Goal: Task Accomplishment & Management: Complete application form

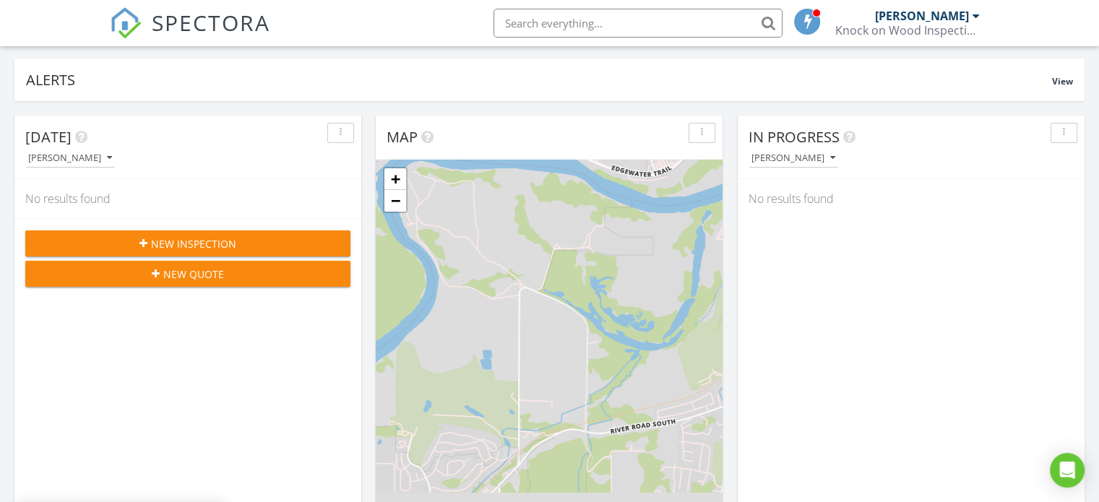
scroll to position [144, 0]
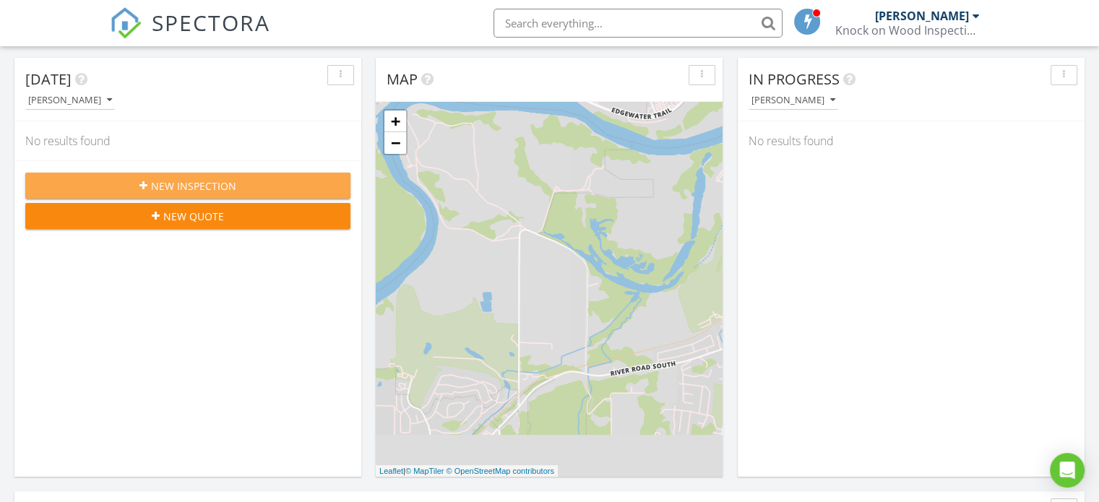
click at [191, 194] on button "New Inspection" at bounding box center [187, 186] width 325 height 26
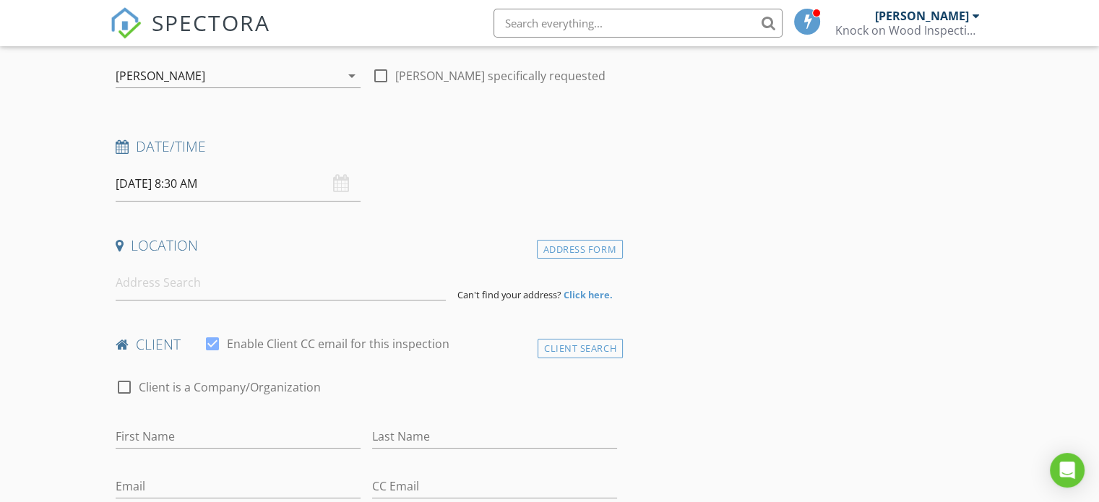
scroll to position [72, 0]
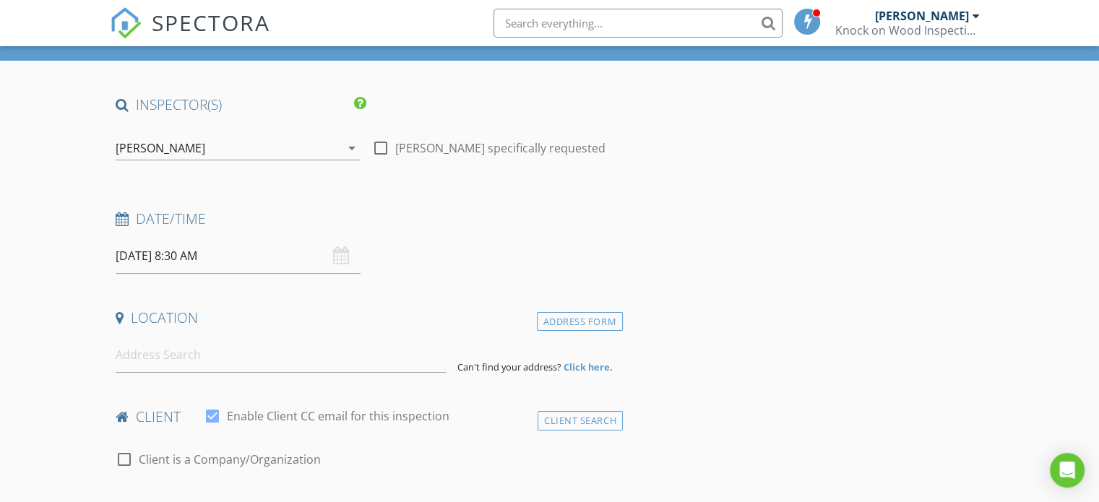
click at [299, 150] on div "[PERSON_NAME]" at bounding box center [228, 148] width 225 height 23
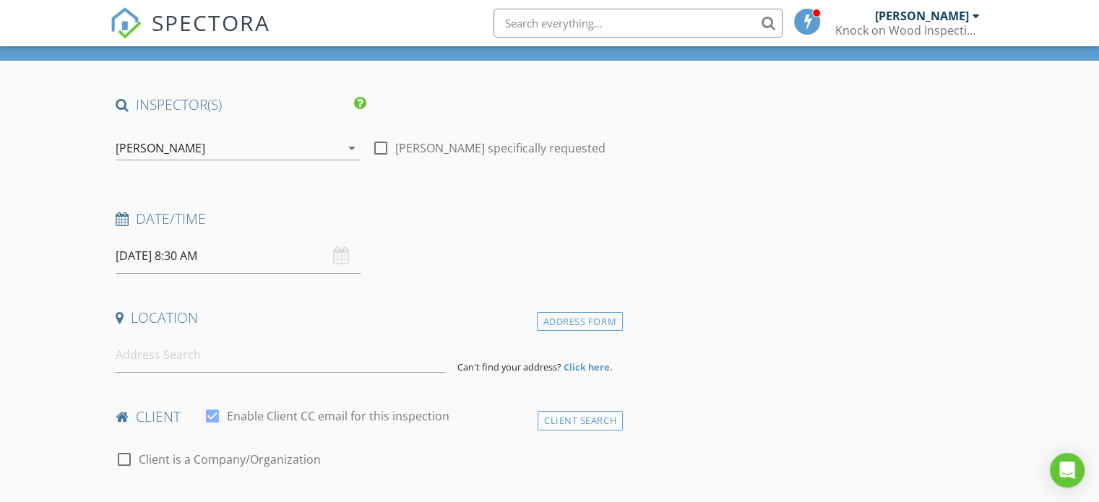
click at [175, 234] on div "Date/Time" at bounding box center [366, 223] width 513 height 29
click at [177, 239] on input "[DATE] 8:30 AM" at bounding box center [238, 255] width 245 height 35
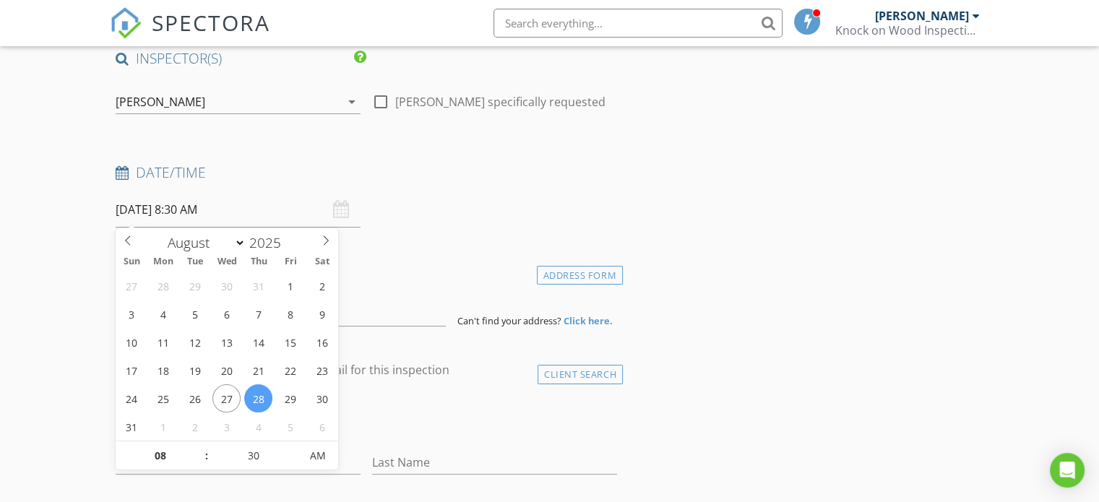
scroll to position [144, 0]
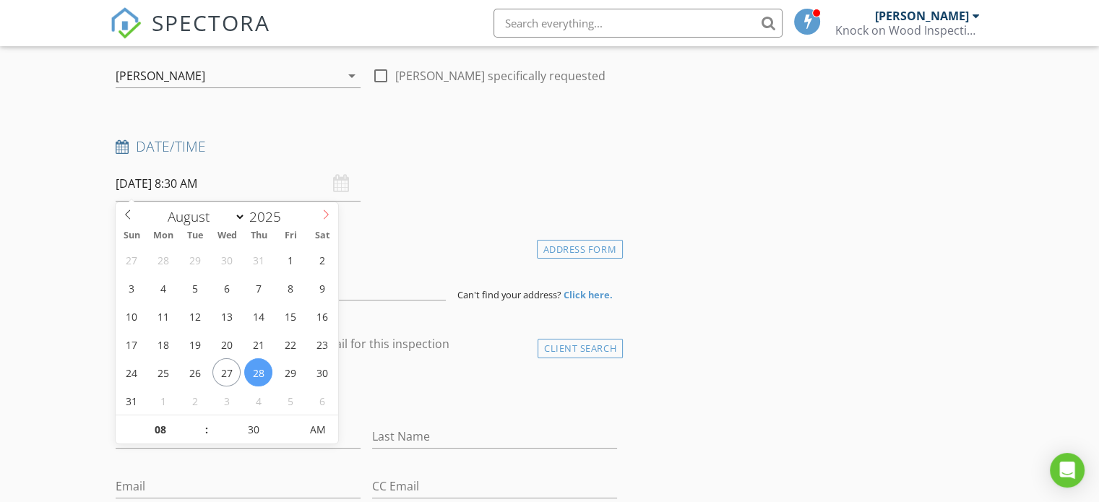
select select "8"
click at [319, 220] on span at bounding box center [325, 212] width 25 height 20
type input "[DATE] 8:30 AM"
click at [508, 158] on div "Date/Time" at bounding box center [366, 151] width 513 height 29
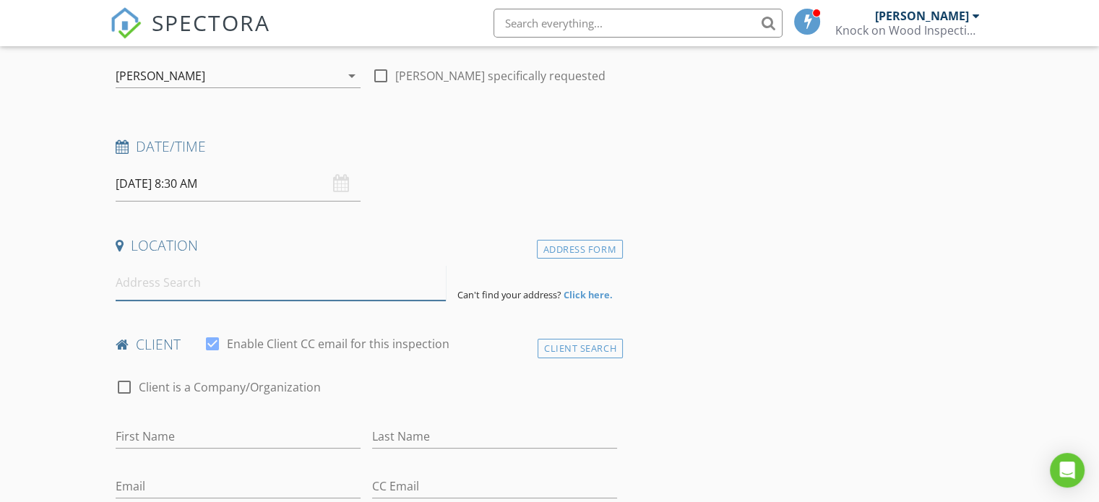
click at [163, 270] on input at bounding box center [281, 282] width 330 height 35
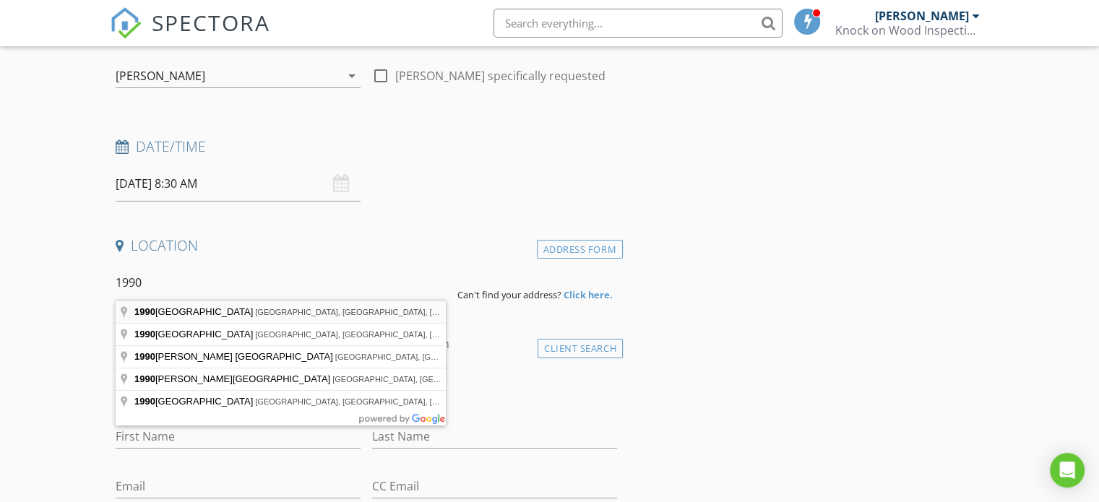
type input "[STREET_ADDRESS]"
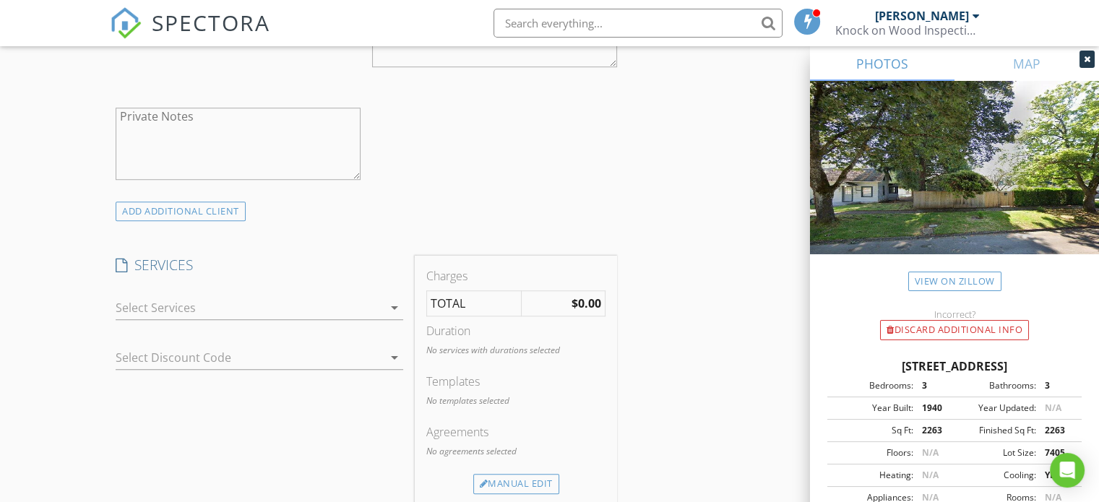
scroll to position [1011, 0]
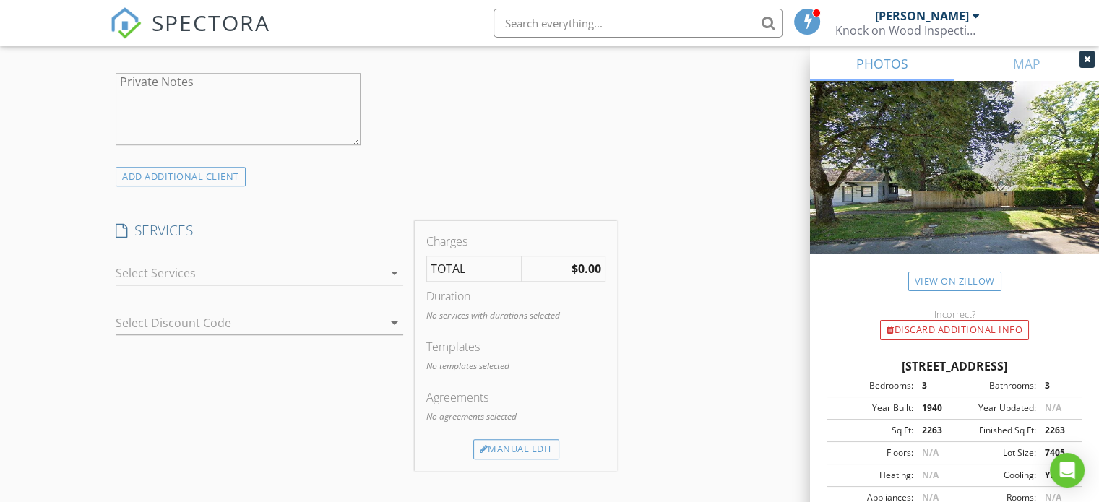
click at [135, 268] on div at bounding box center [249, 272] width 267 height 23
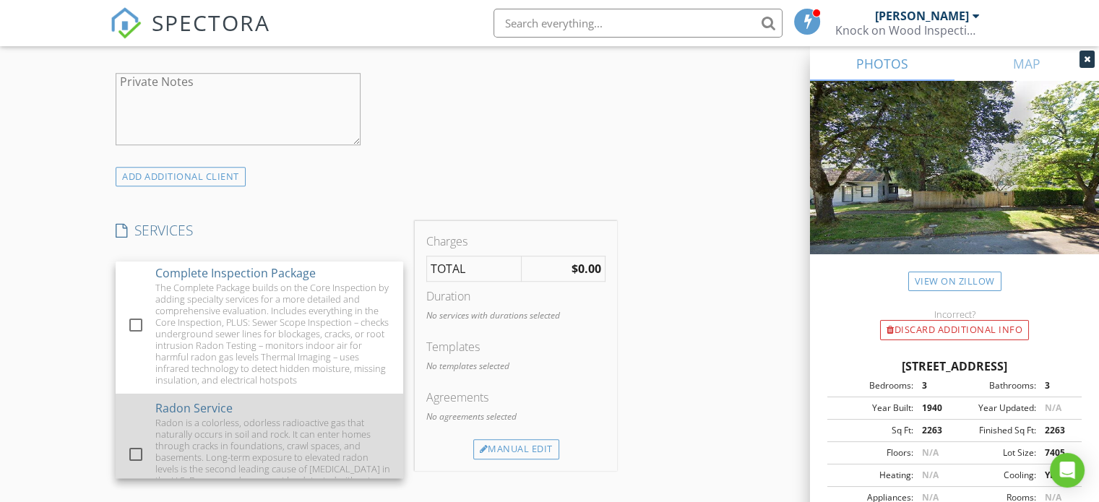
scroll to position [220, 0]
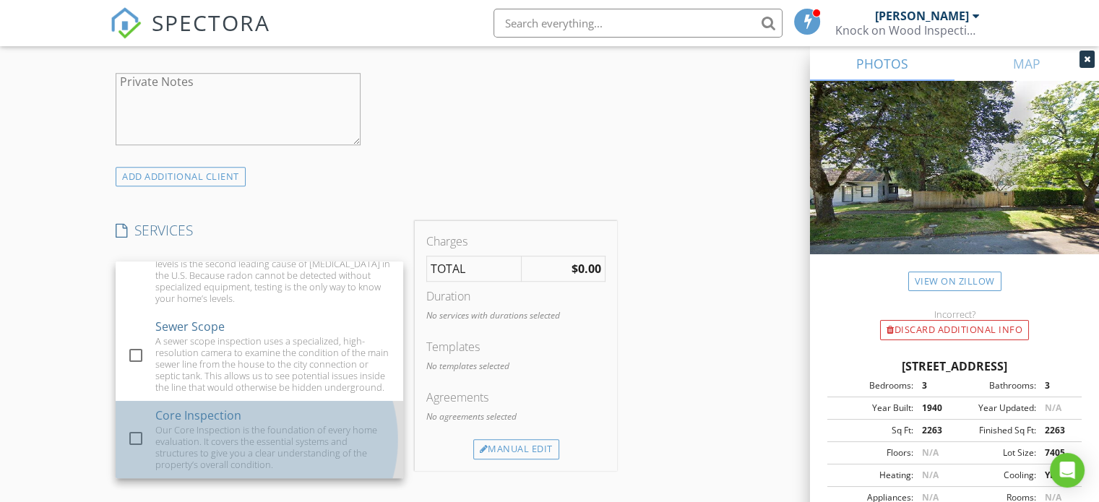
click at [202, 447] on div "Our Core Inspection is the foundation of every home evaluation. It covers the e…" at bounding box center [273, 447] width 237 height 46
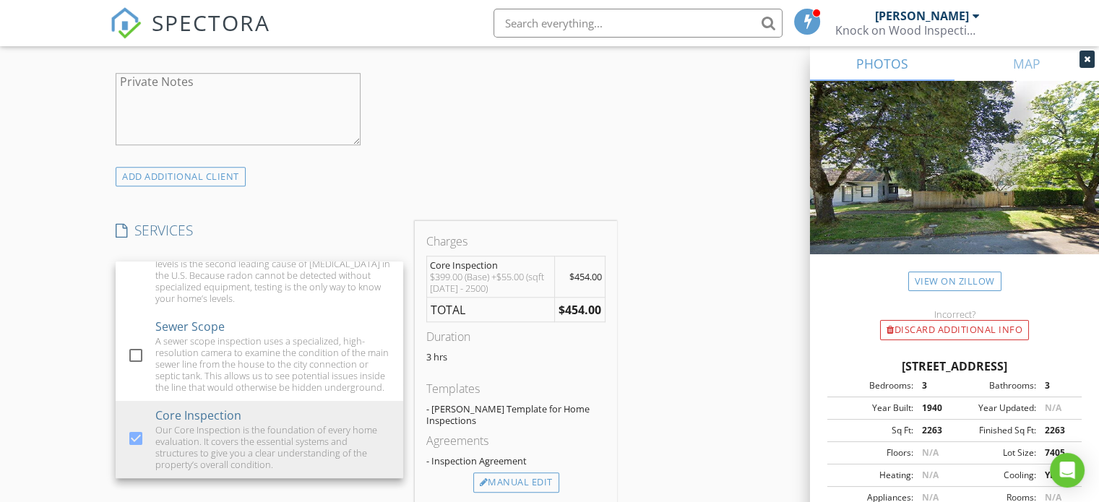
click at [671, 420] on div "INSPECTOR(S) check_box [PERSON_NAME] PRIMARY [PERSON_NAME] arrow_drop_down chec…" at bounding box center [549, 357] width 879 height 2402
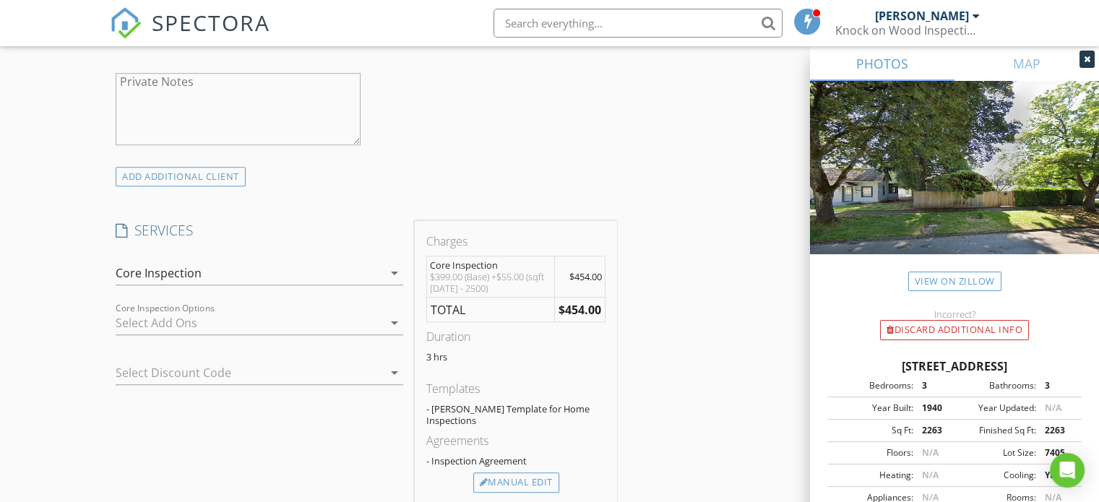
click at [176, 328] on div at bounding box center [249, 322] width 267 height 23
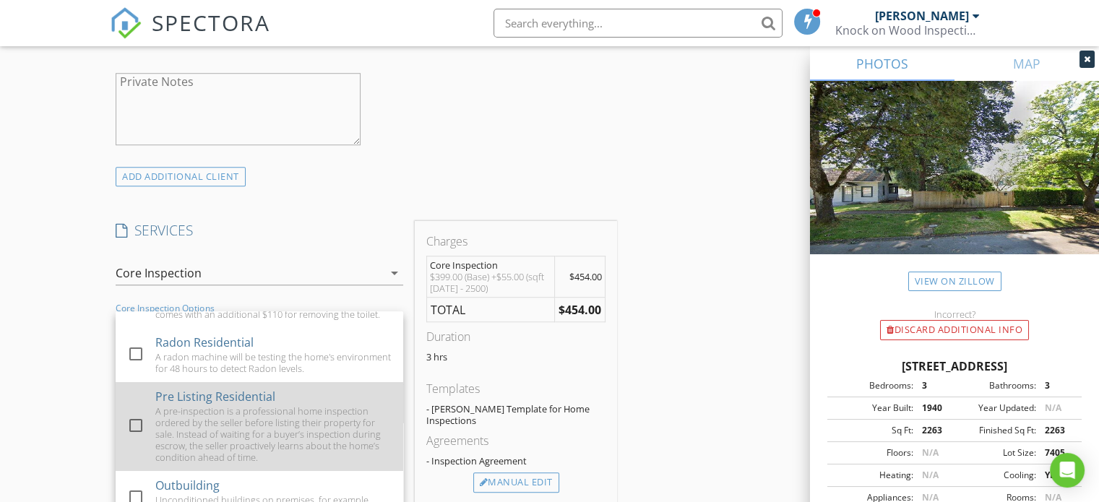
scroll to position [144, 0]
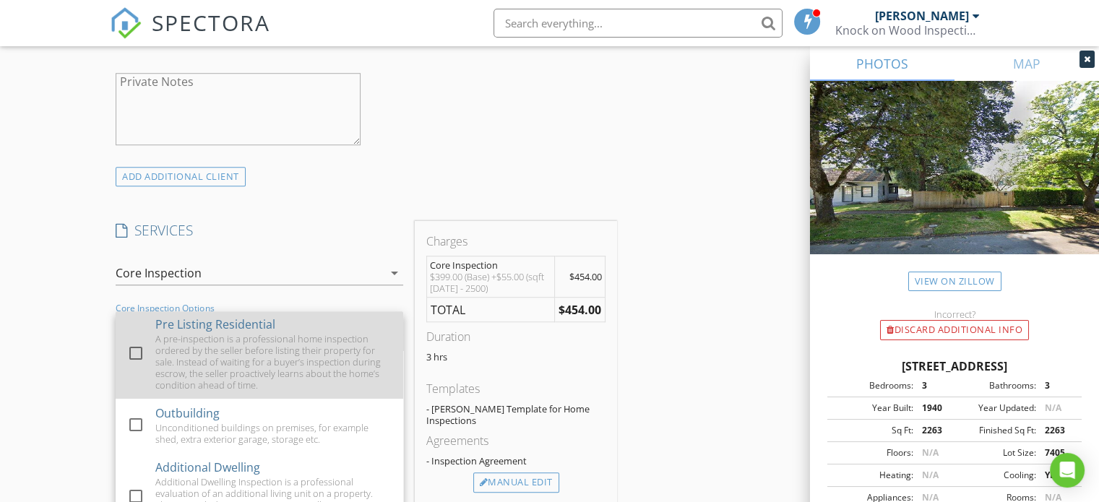
click at [220, 386] on div "A pre-inspection is a professional home inspection ordered by the seller before…" at bounding box center [273, 362] width 237 height 58
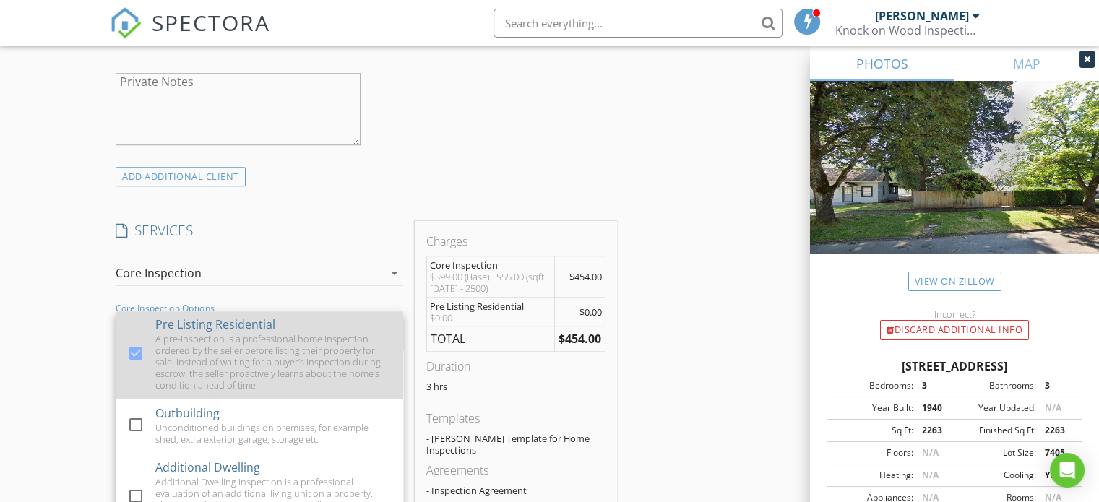
scroll to position [170, 0]
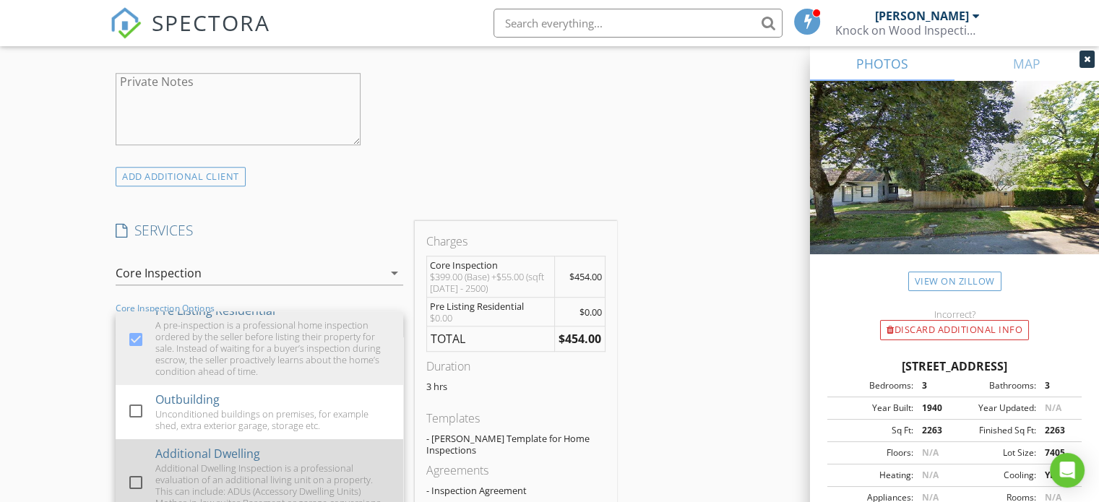
click at [182, 473] on div "Additional Dwelling Inspection is a professional evaluation of an additional li…" at bounding box center [273, 491] width 237 height 58
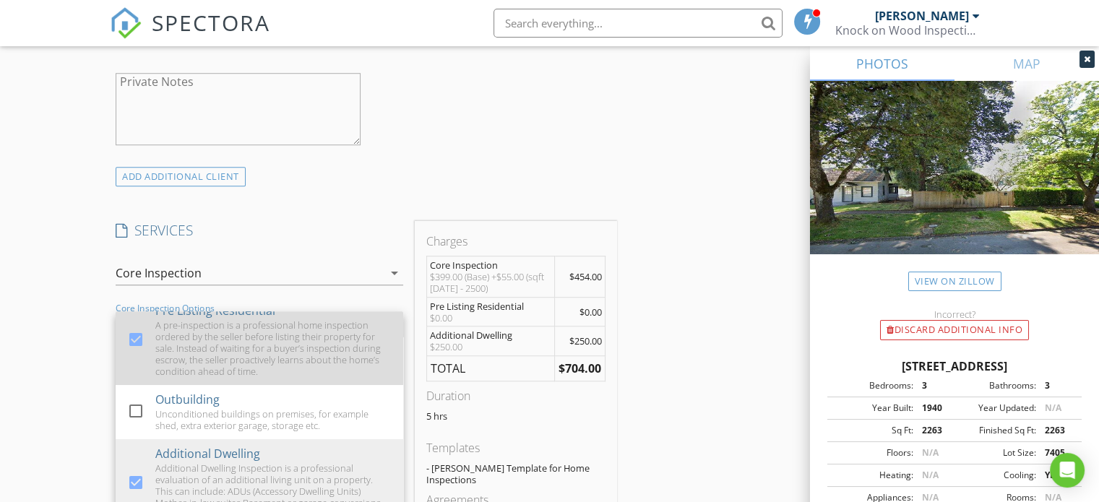
click at [126, 337] on div at bounding box center [136, 339] width 25 height 25
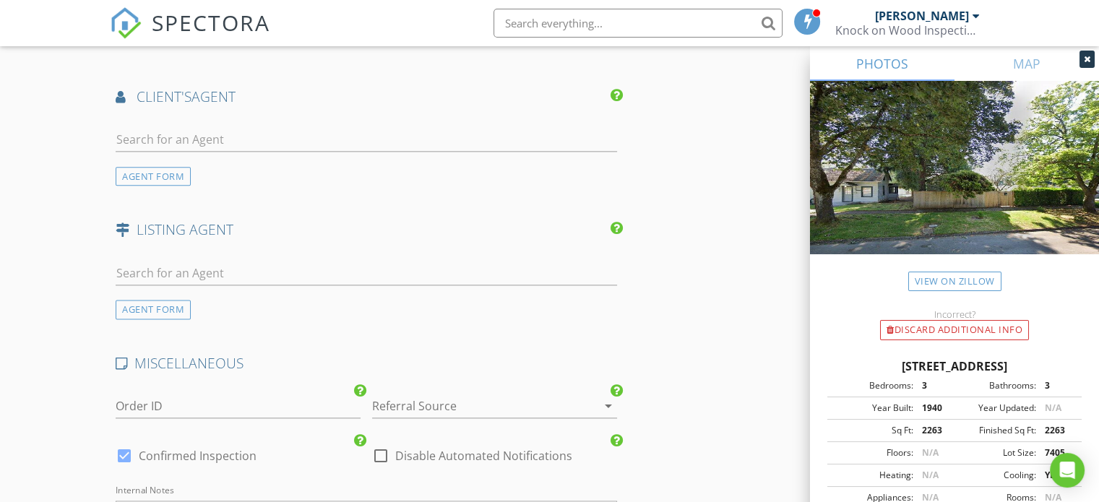
scroll to position [1694, 0]
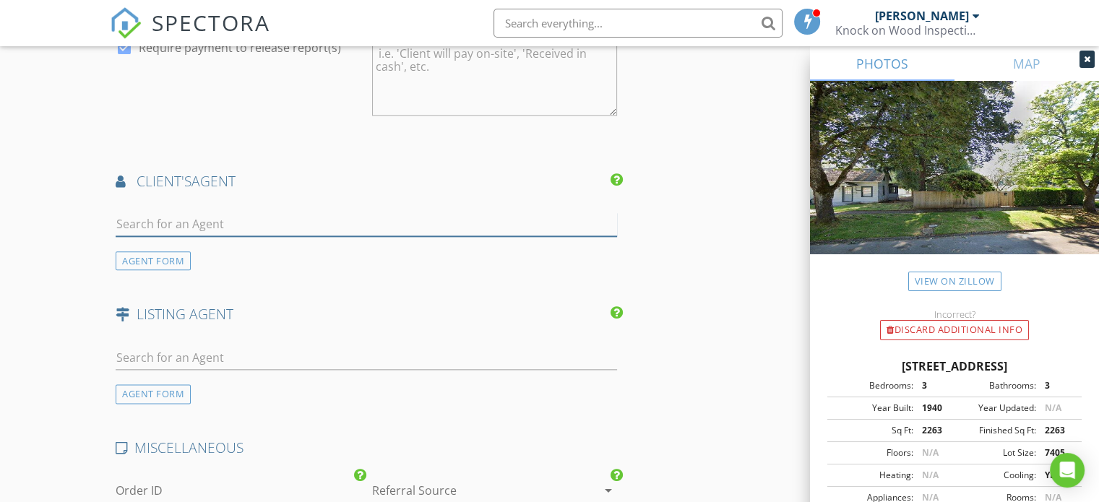
click at [141, 214] on input "text" at bounding box center [366, 224] width 501 height 24
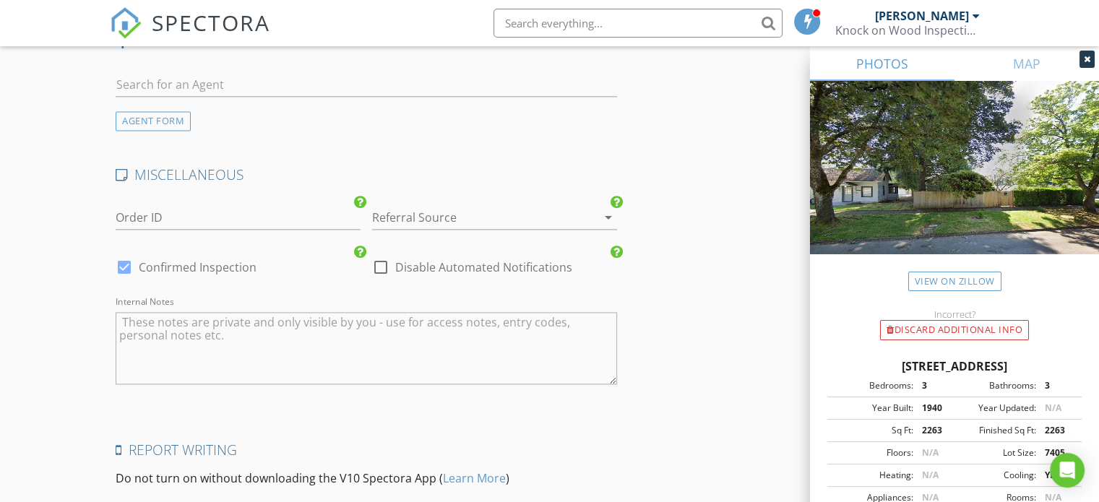
scroll to position [1983, 0]
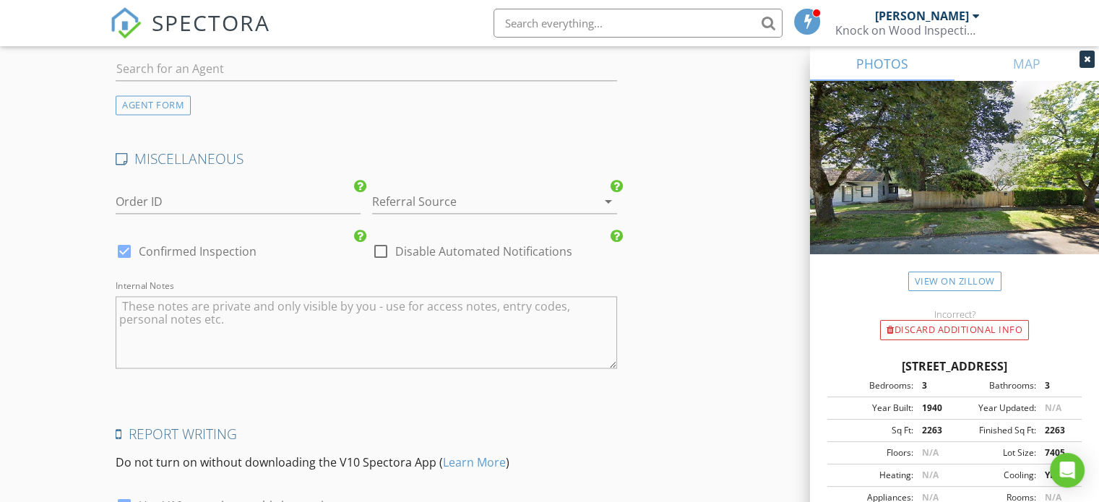
click at [402, 191] on div at bounding box center [474, 201] width 204 height 23
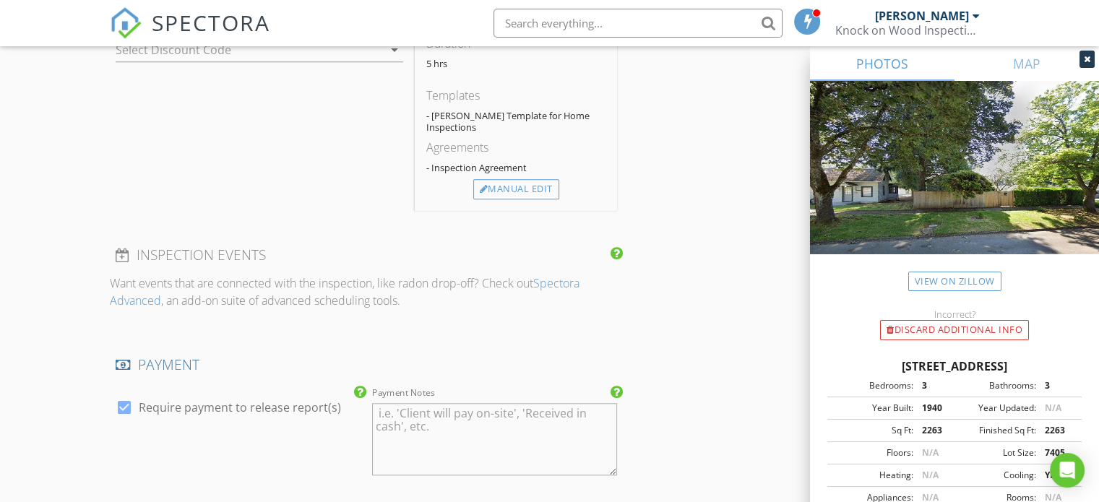
scroll to position [1333, 0]
click at [733, 246] on div "INSPECTOR(S) check_box [PERSON_NAME] PRIMARY [PERSON_NAME] arrow_drop_down chec…" at bounding box center [549, 50] width 879 height 2431
click at [1083, 56] on icon at bounding box center [1086, 59] width 7 height 9
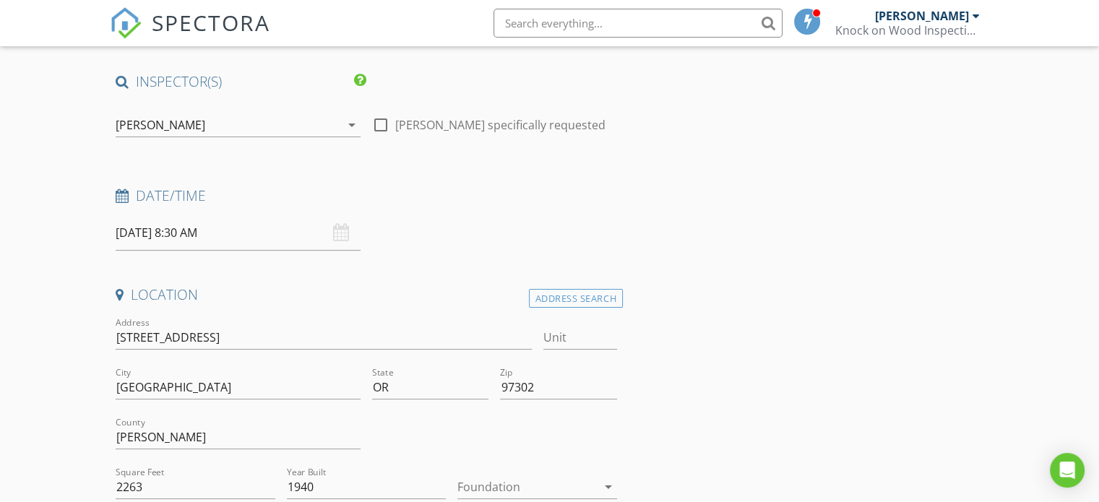
scroll to position [0, 0]
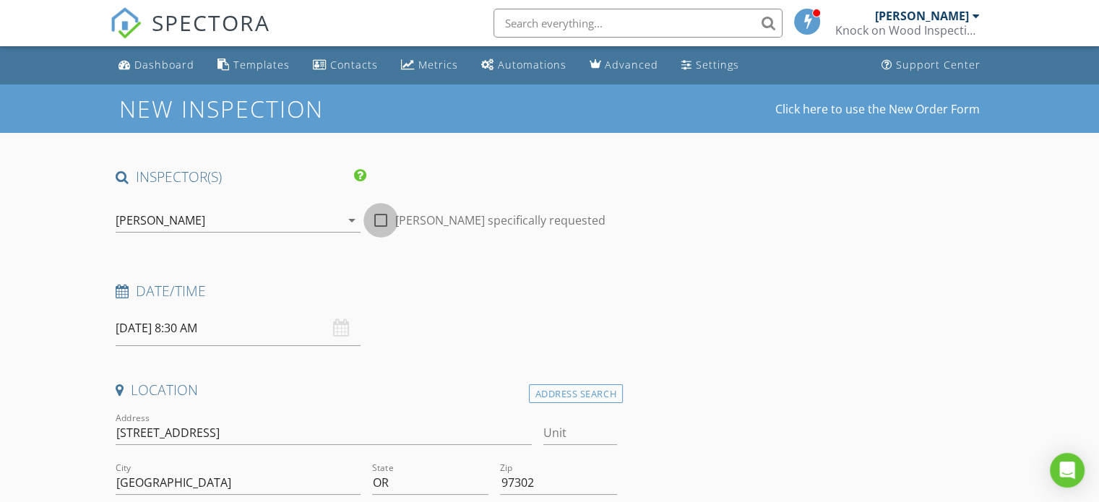
click at [386, 215] on div at bounding box center [380, 220] width 25 height 25
click at [385, 220] on div at bounding box center [380, 220] width 25 height 25
checkbox input "false"
click at [173, 72] on link "Dashboard" at bounding box center [156, 65] width 87 height 27
